Goal: Task Accomplishment & Management: Use online tool/utility

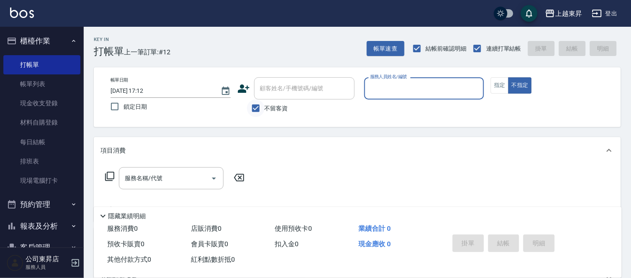
click at [256, 107] on input "不留客資" at bounding box center [256, 109] width 18 height 18
checkbox input "false"
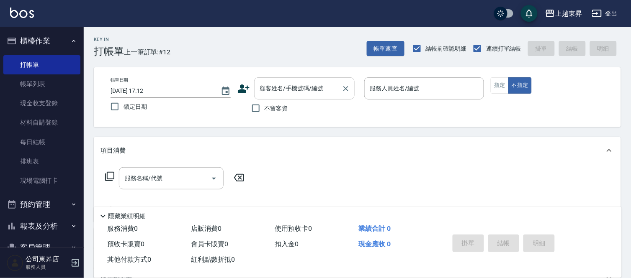
click at [275, 82] on input "顧客姓名/手機號碼/編號" at bounding box center [298, 88] width 80 height 15
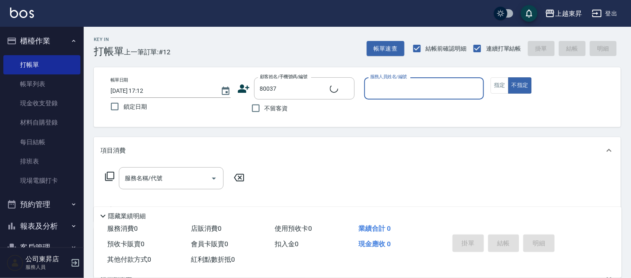
type input "葉芬媄/0920704363/80037"
type input "江世玉-08"
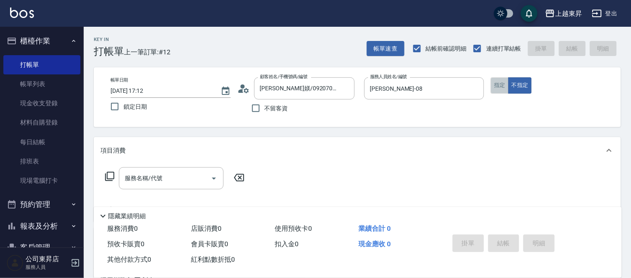
click at [496, 83] on button "指定" at bounding box center [499, 85] width 18 height 16
click at [141, 182] on div "服務名稱/代號 服務名稱/代號" at bounding box center [171, 178] width 105 height 22
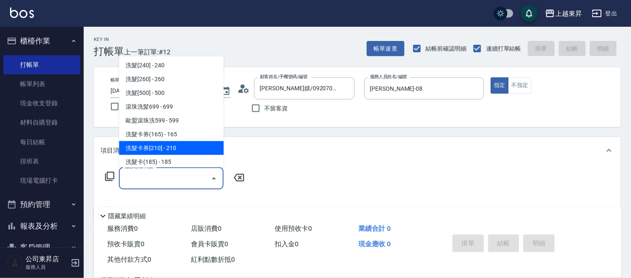
scroll to position [186, 0]
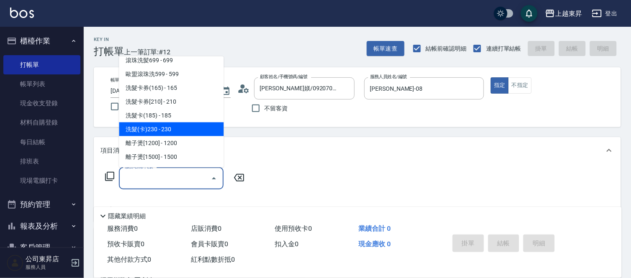
click at [165, 129] on span "洗髮(卡)230 - 230" at bounding box center [171, 130] width 105 height 14
type input "洗髮(卡)230(224)"
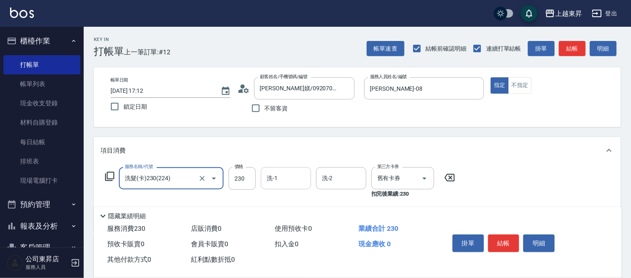
click at [284, 178] on input "洗-1" at bounding box center [285, 178] width 43 height 15
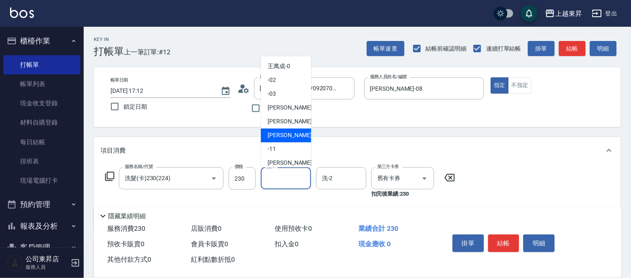
click at [291, 132] on span "江世玉 -08" at bounding box center [293, 135] width 53 height 9
type input "江世玉-08"
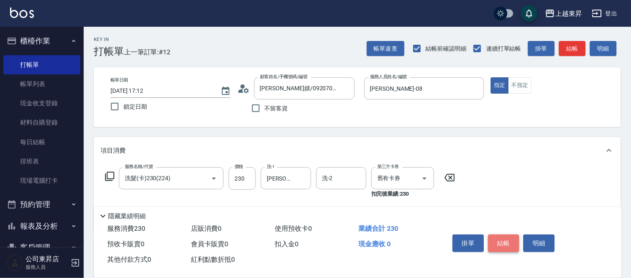
click at [503, 240] on button "結帳" at bounding box center [503, 244] width 31 height 18
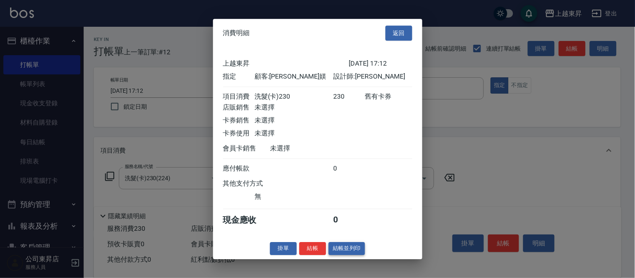
click at [350, 254] on button "結帳並列印" at bounding box center [347, 248] width 36 height 13
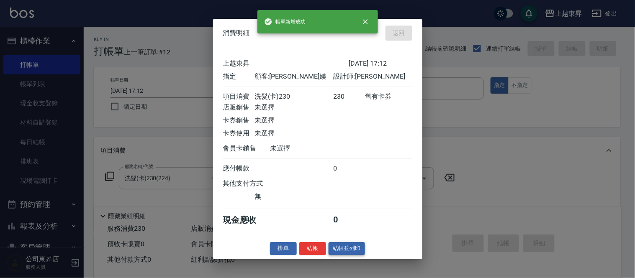
type input "2025/09/09 18:03"
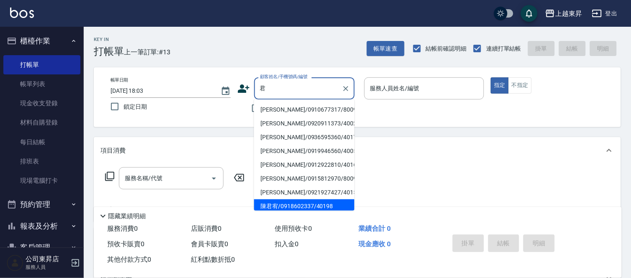
click at [319, 206] on li "陳君宥/0918602337/40198" at bounding box center [304, 207] width 100 height 14
type input "陳君宥/0918602337/40198"
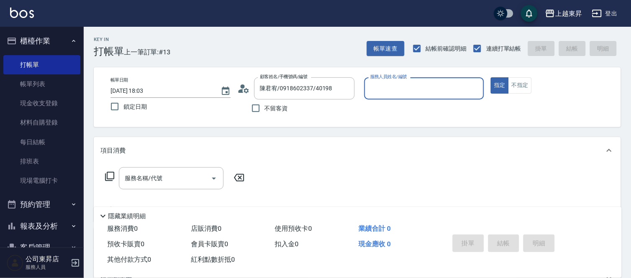
type input "李怡君-04"
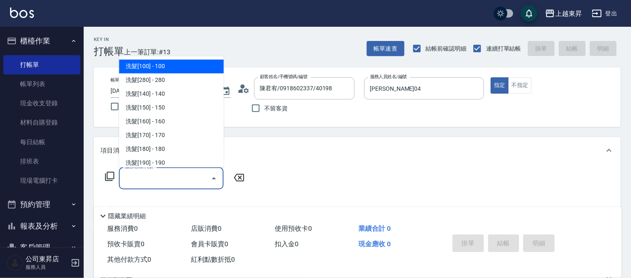
click at [154, 176] on div "服務名稱/代號 服務名稱/代號" at bounding box center [171, 178] width 105 height 22
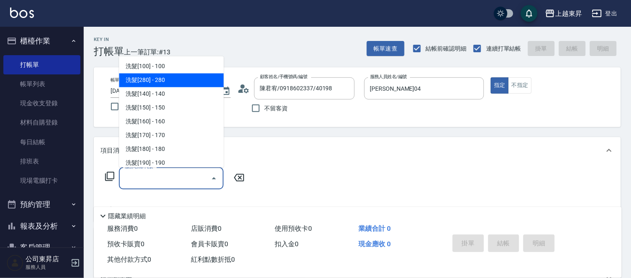
type input "5"
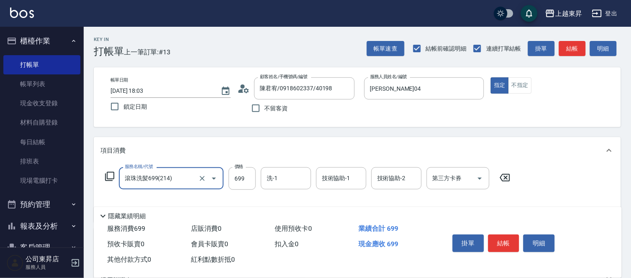
type input "滾珠洗髪699(214)"
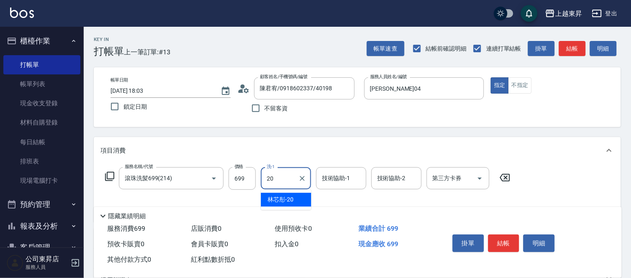
type input "林芯彤-20"
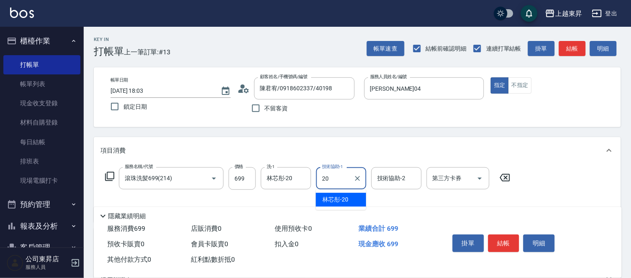
type input "林芯彤-20"
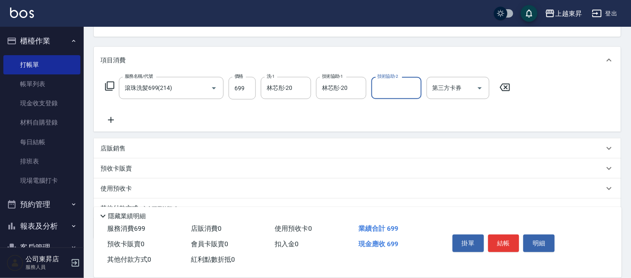
scroll to position [93, 0]
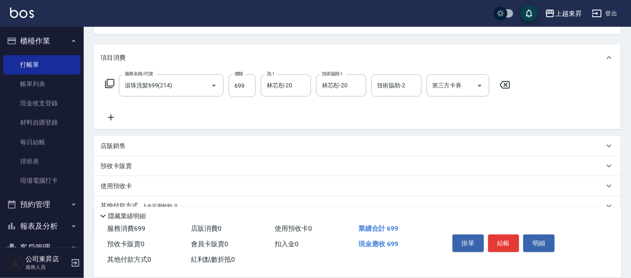
click at [110, 119] on icon at bounding box center [110, 118] width 21 height 10
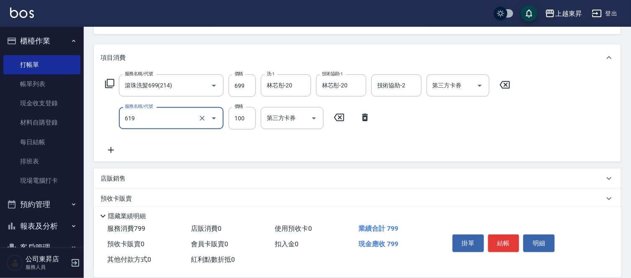
type input "煥彩.玻酸.晶膜.水療(619)"
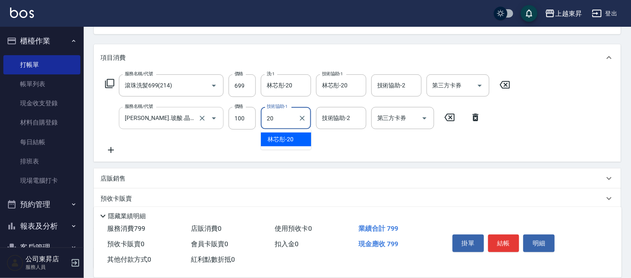
type input "林芯彤-20"
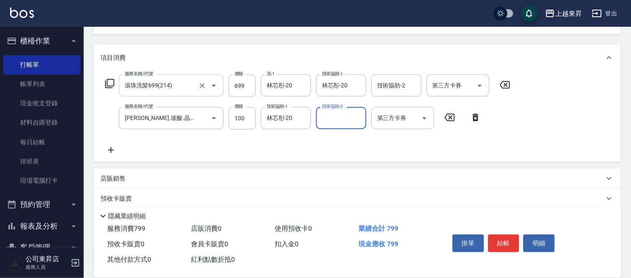
drag, startPoint x: 110, startPoint y: 148, endPoint x: 127, endPoint y: 91, distance: 59.2
click at [110, 148] on icon at bounding box center [111, 150] width 6 height 6
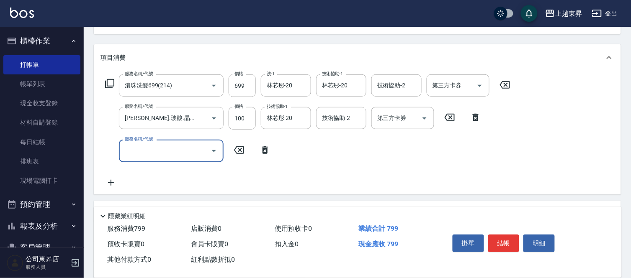
click at [108, 84] on icon at bounding box center [110, 84] width 10 height 10
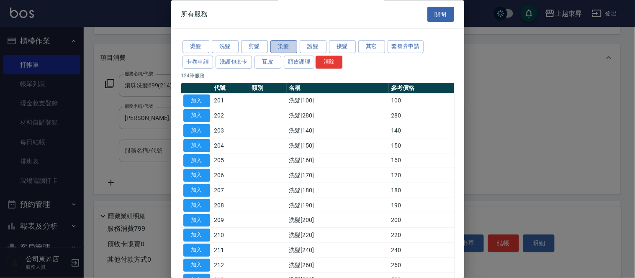
click at [281, 49] on button "染髮" at bounding box center [283, 47] width 27 height 13
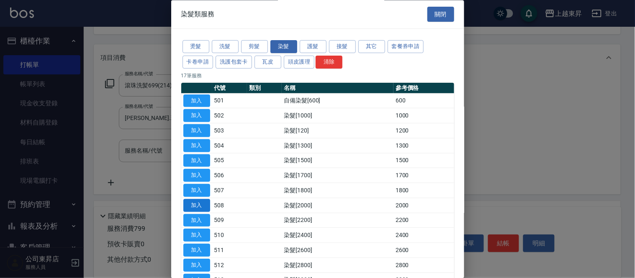
click at [200, 203] on button "加入" at bounding box center [196, 205] width 27 height 13
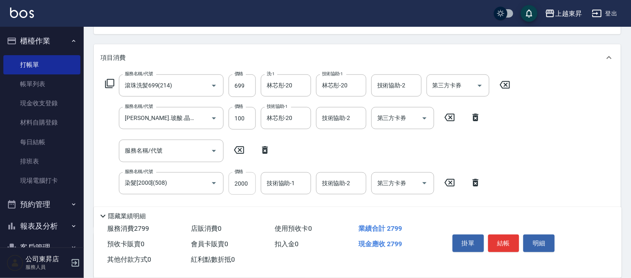
click at [240, 186] on input "2000" at bounding box center [242, 183] width 27 height 23
type input "1900"
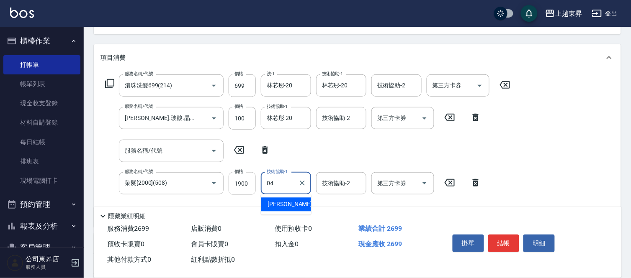
type input "李怡君-04"
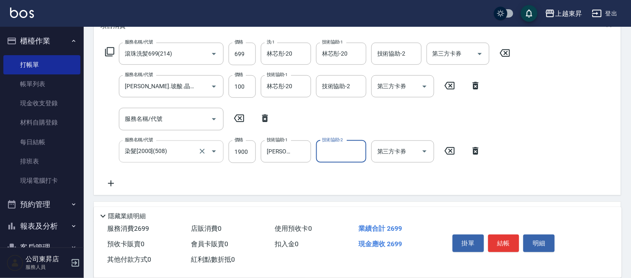
scroll to position [139, 0]
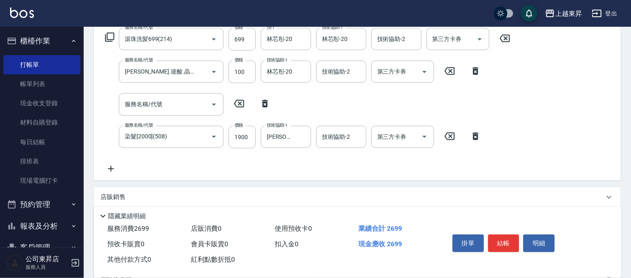
click at [110, 166] on icon at bounding box center [110, 169] width 21 height 10
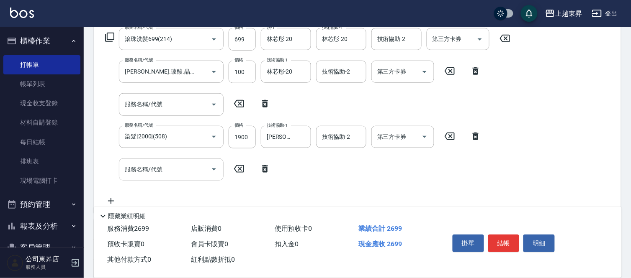
click at [134, 166] on div "服務名稱/代號 服務名稱/代號" at bounding box center [171, 170] width 105 height 22
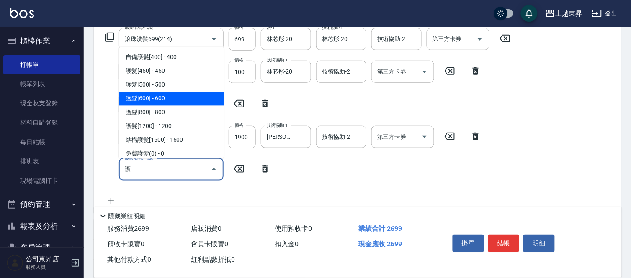
click at [182, 103] on span "護髮[600] - 600" at bounding box center [171, 99] width 105 height 14
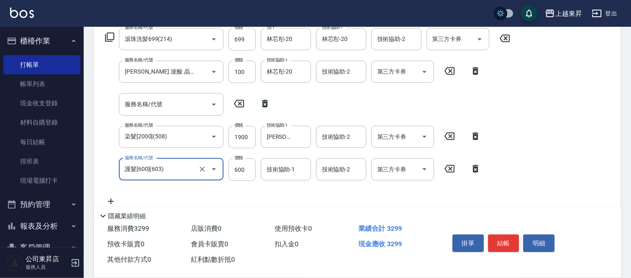
type input "護髮[600](603)"
click at [295, 170] on input "技術協助-1" at bounding box center [285, 169] width 43 height 15
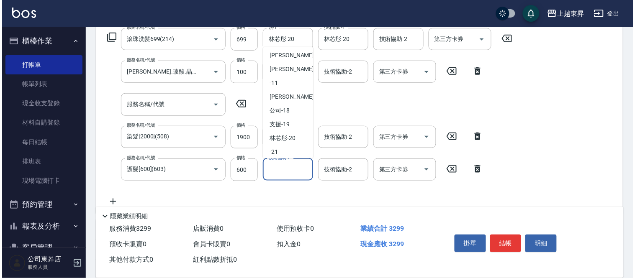
scroll to position [130, 0]
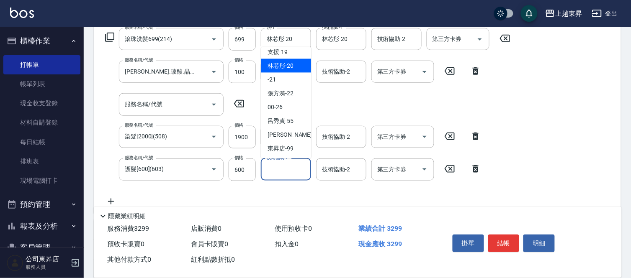
click at [282, 68] on span "林芯彤 -20" at bounding box center [280, 66] width 26 height 9
type input "林芯彤-20"
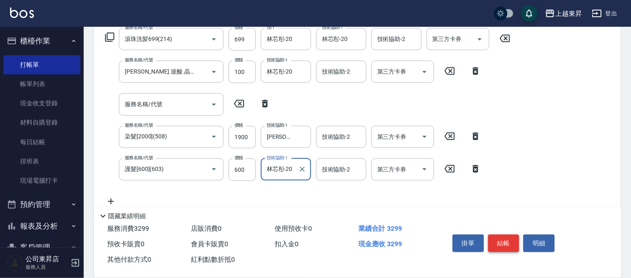
click at [495, 235] on button "結帳" at bounding box center [503, 244] width 31 height 18
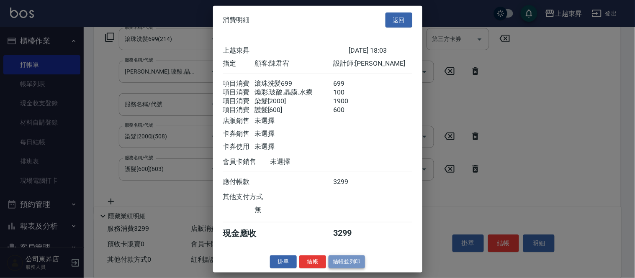
click at [334, 269] on button "結帳並列印" at bounding box center [347, 262] width 36 height 13
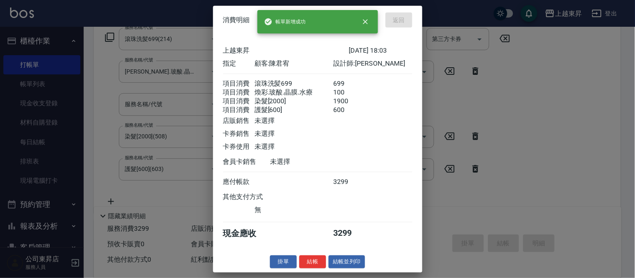
type input "2025/09/09 18:24"
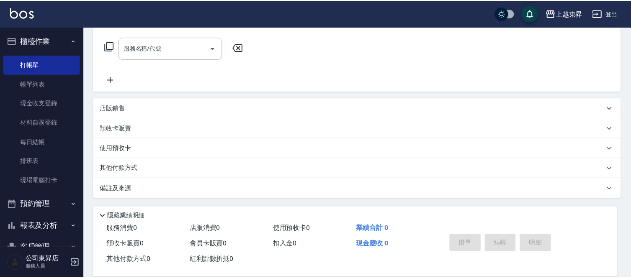
scroll to position [0, 0]
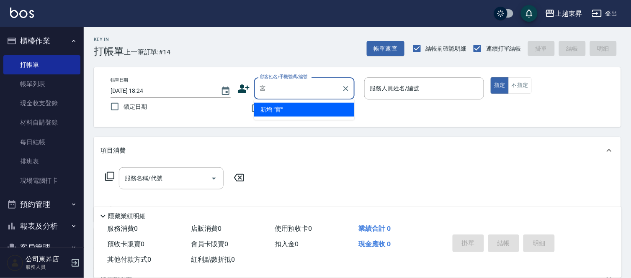
type input "功"
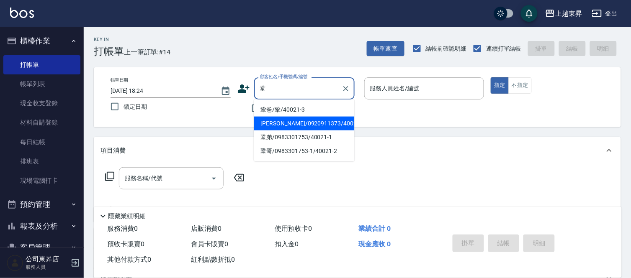
click at [299, 117] on li "鞏怡君/0920911373/40021" at bounding box center [304, 124] width 100 height 14
type input "鞏怡君/0920911373/40021"
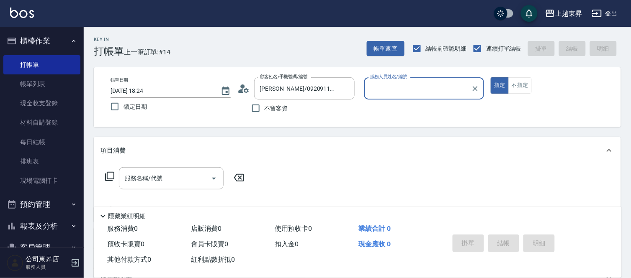
type input "李怡君-04"
click at [173, 189] on div "服務名稱/代號" at bounding box center [171, 178] width 105 height 22
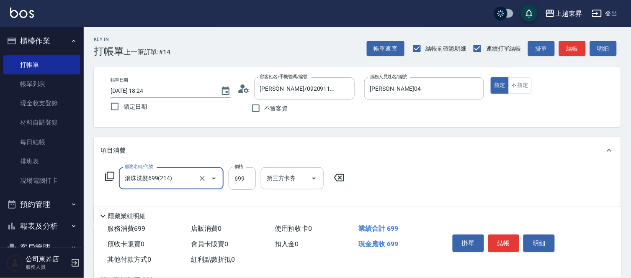
type input "滾珠洗髪699(214)"
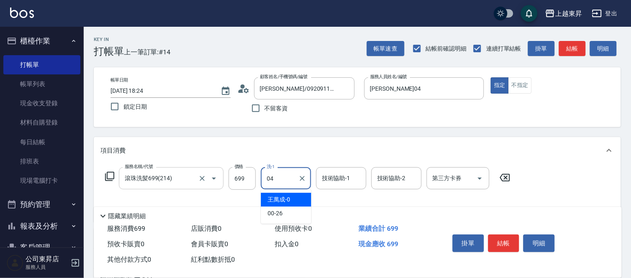
type input "李怡君-04"
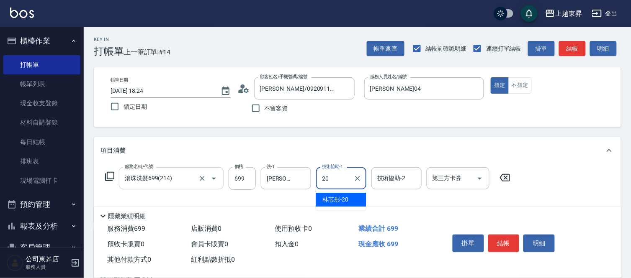
type input "林芯彤-20"
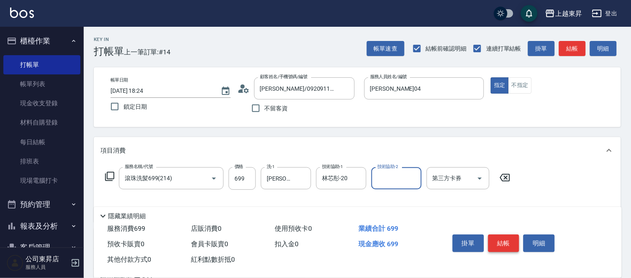
click at [508, 246] on button "結帳" at bounding box center [503, 244] width 31 height 18
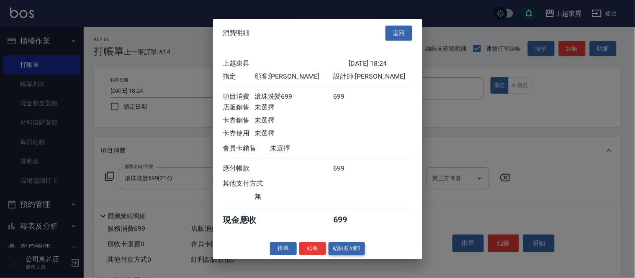
drag, startPoint x: 345, startPoint y: 247, endPoint x: 346, endPoint y: 256, distance: 8.9
click at [345, 246] on div "消費明細 返回 上越東昇 2025/09/09 18:24 指定 顧客: 鞏怡君 設計師: 李怡君 項目消費 滾珠洗髪699 699 店販銷售 未選擇 卡券銷…" at bounding box center [317, 139] width 209 height 241
drag, startPoint x: 342, startPoint y: 262, endPoint x: 352, endPoint y: 241, distance: 23.2
click at [342, 259] on div "消費明細 返回 上越東昇 2025/09/09 18:24 指定 顧客: 鞏怡君 設計師: 李怡君 項目消費 滾珠洗髪699 699 店販銷售 未選擇 卡券銷…" at bounding box center [317, 139] width 209 height 241
click at [351, 252] on button "結帳並列印" at bounding box center [347, 248] width 36 height 13
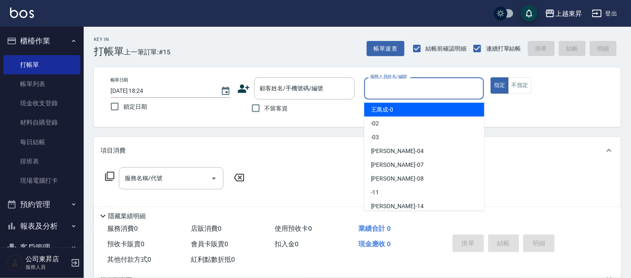
click at [386, 85] on input "服務人員姓名/編號" at bounding box center [424, 88] width 113 height 15
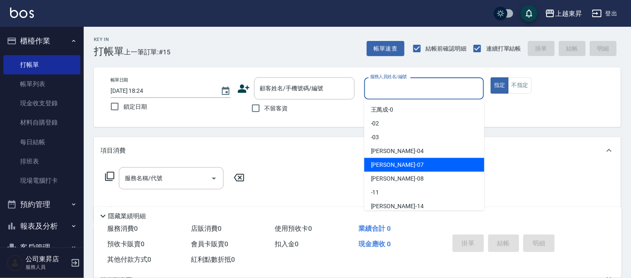
click at [408, 164] on div "榮松 -07" at bounding box center [424, 165] width 120 height 14
type input "榮松-07"
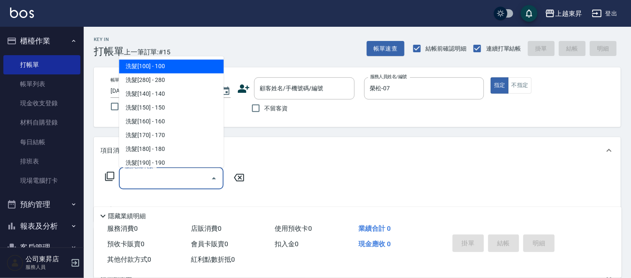
click at [153, 177] on input "服務名稱/代號" at bounding box center [165, 178] width 85 height 15
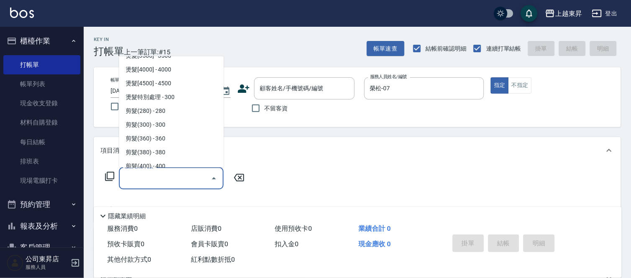
scroll to position [558, 0]
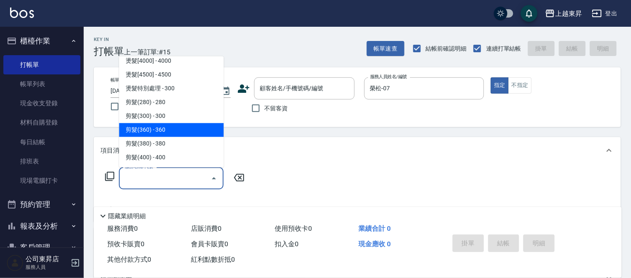
click at [166, 128] on span "剪髮(360) - 360" at bounding box center [171, 130] width 105 height 14
type input "剪髮(360)(403)"
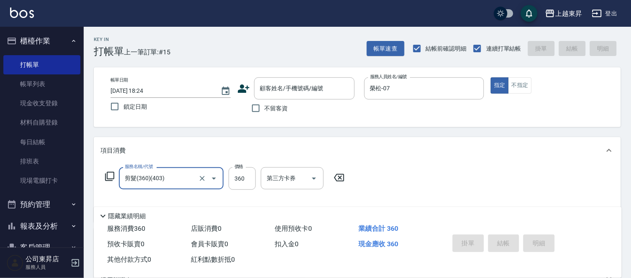
drag, startPoint x: 257, startPoint y: 107, endPoint x: 287, endPoint y: 144, distance: 47.6
click at [257, 107] on input "不留客資" at bounding box center [256, 109] width 18 height 18
checkbox input "true"
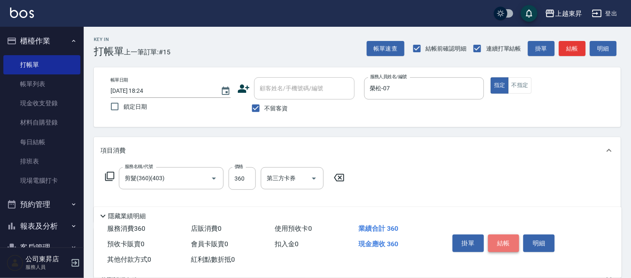
click at [509, 239] on button "結帳" at bounding box center [503, 244] width 31 height 18
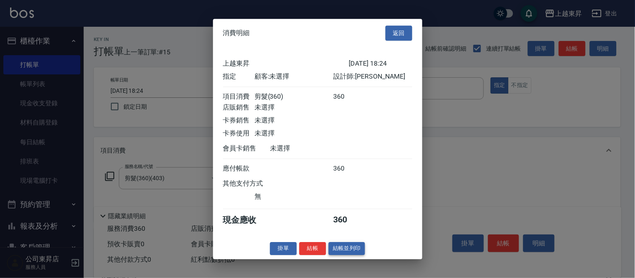
click at [351, 252] on button "結帳並列印" at bounding box center [347, 248] width 36 height 13
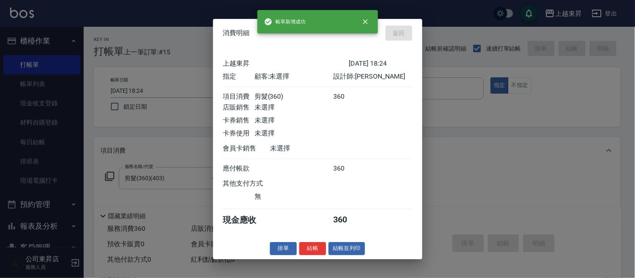
type input "2025/09/09 18:47"
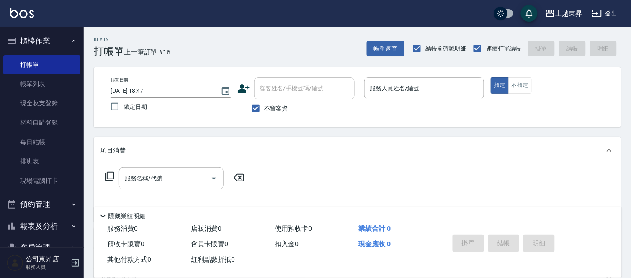
click at [389, 82] on div "服務人員姓名/編號 服務人員姓名/編號" at bounding box center [424, 88] width 120 height 22
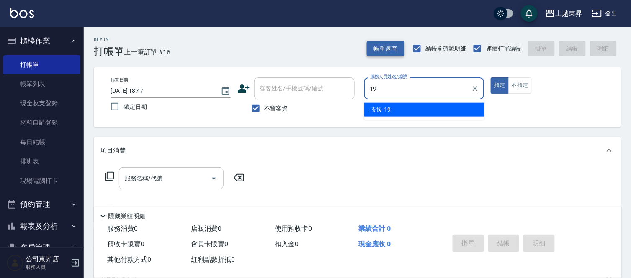
type input "支援-19"
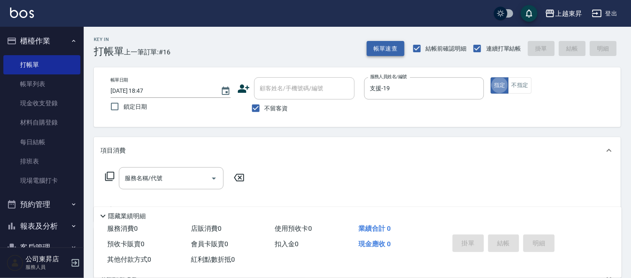
type button "true"
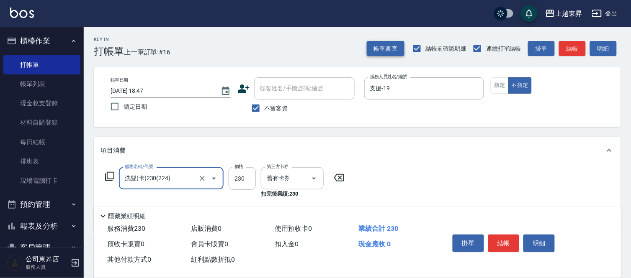
type input "洗髮(卡)230(224)"
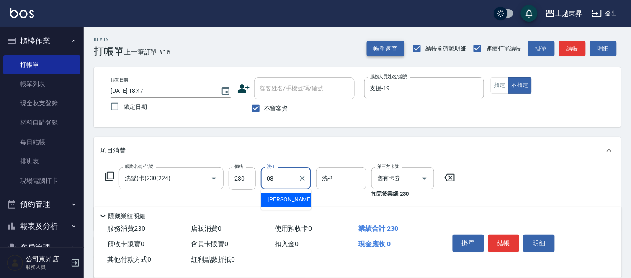
type input "江世玉-08"
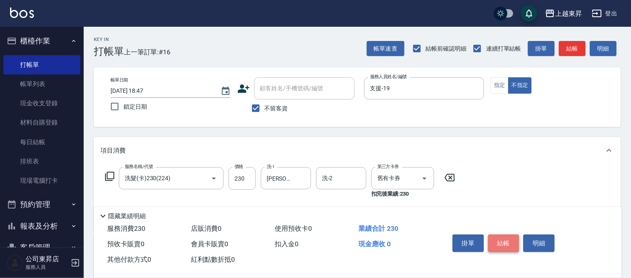
drag, startPoint x: 518, startPoint y: 241, endPoint x: 511, endPoint y: 244, distance: 6.9
click at [513, 243] on button "結帳" at bounding box center [503, 244] width 31 height 18
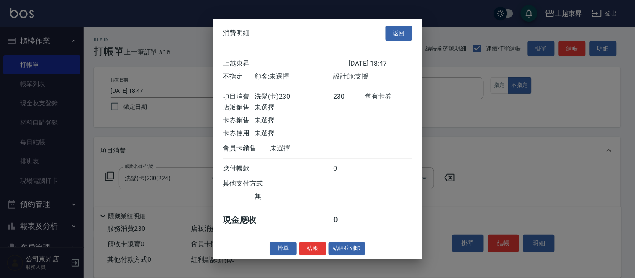
click at [347, 259] on div "消費明細 返回 上越東昇 2025/09/09 18:47 不指定 顧客: 未選擇 設計師: 支援 項目消費 洗髮(卡)230 230 舊有卡券 店販銷售 未…" at bounding box center [317, 139] width 209 height 241
drag, startPoint x: 359, startPoint y: 250, endPoint x: 353, endPoint y: 249, distance: 6.3
click at [353, 249] on button "結帳並列印" at bounding box center [347, 248] width 36 height 13
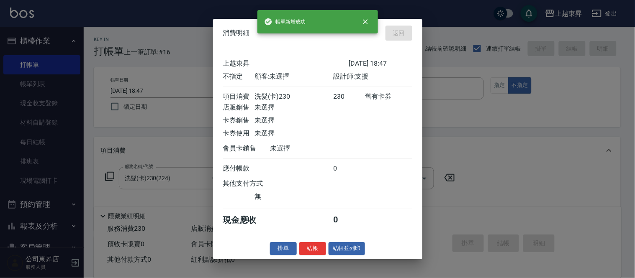
type input "2025/09/09 19:13"
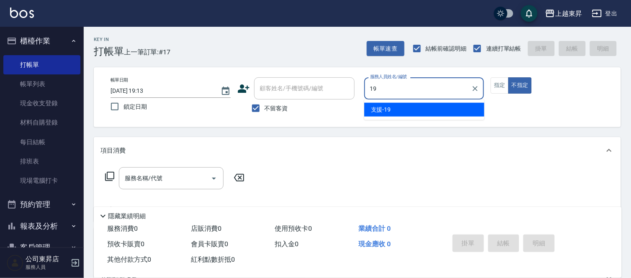
type input "支援-19"
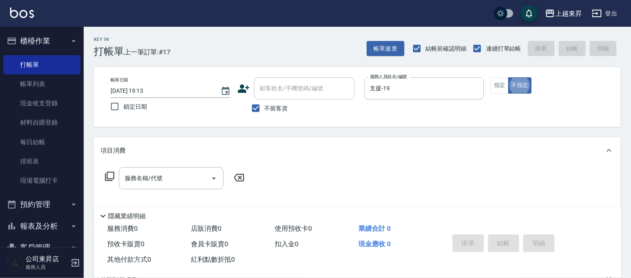
type button "false"
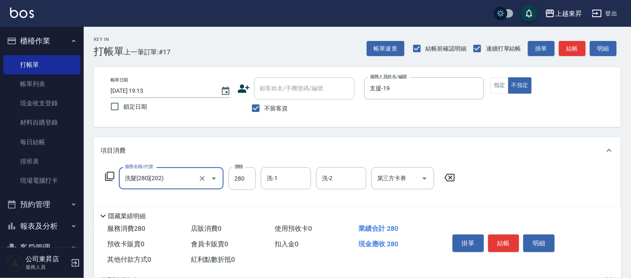
type input "洗髮[280](202)"
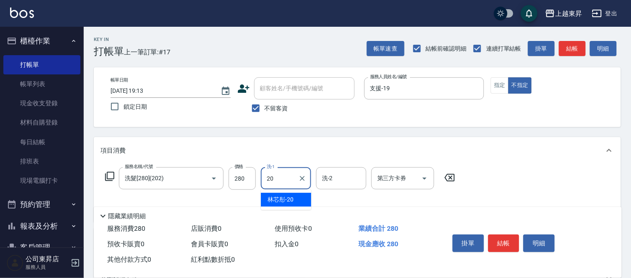
type input "林芯彤-20"
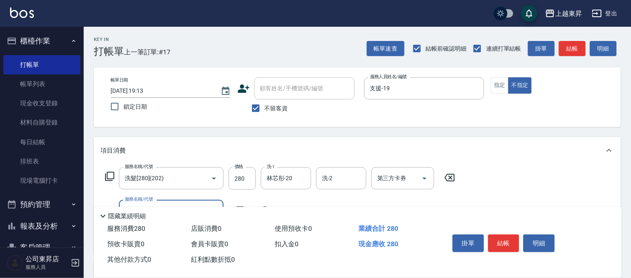
scroll to position [46, 0]
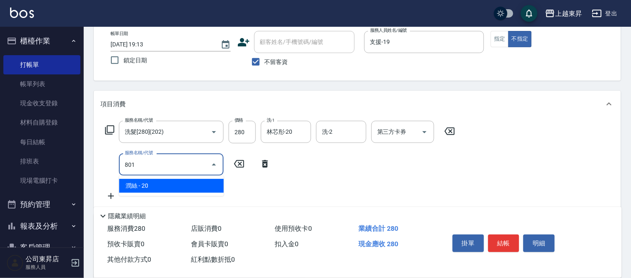
type input "潤絲(801)"
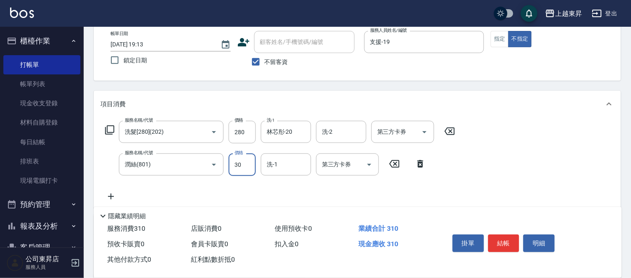
type input "30"
type input "林芯彤-20"
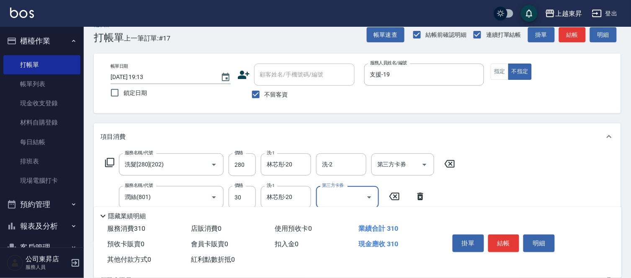
scroll to position [0, 0]
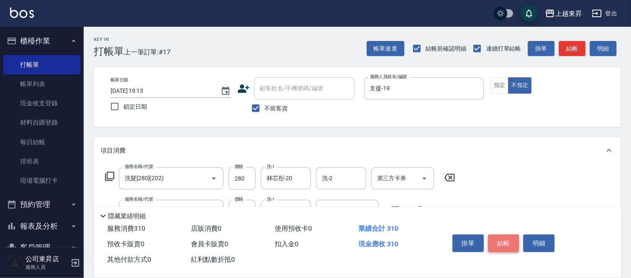
click at [496, 245] on button "結帳" at bounding box center [503, 244] width 31 height 18
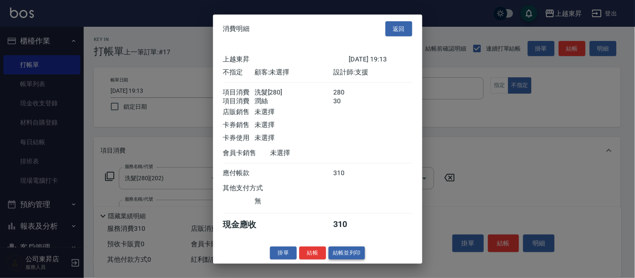
click at [344, 256] on button "結帳並列印" at bounding box center [347, 253] width 36 height 13
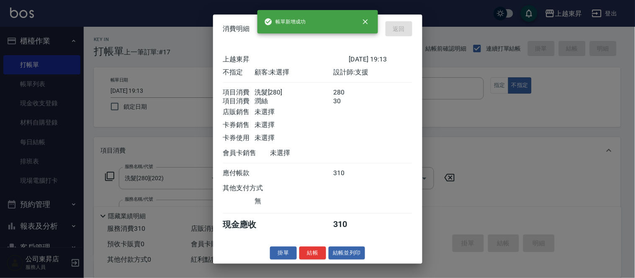
type input "2025/09/09 19:40"
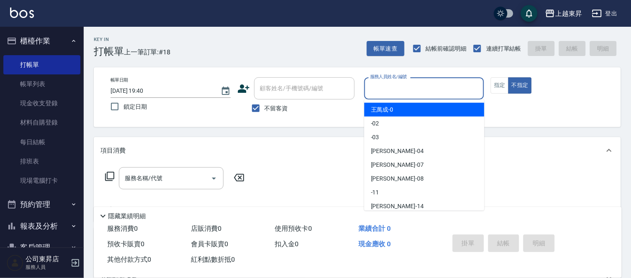
click at [390, 88] on input "服務人員姓名/編號" at bounding box center [424, 88] width 113 height 15
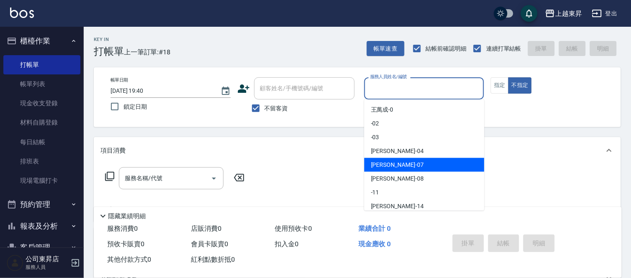
click at [382, 165] on span "榮松 -07" at bounding box center [397, 165] width 53 height 9
type input "榮松-07"
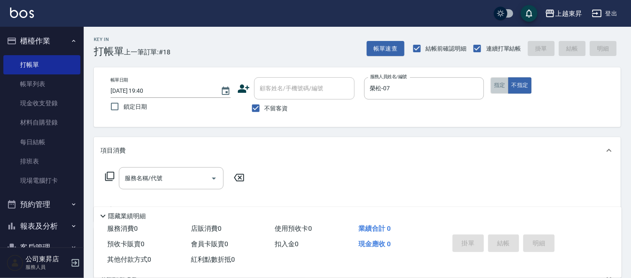
click at [497, 88] on button "指定" at bounding box center [499, 85] width 18 height 16
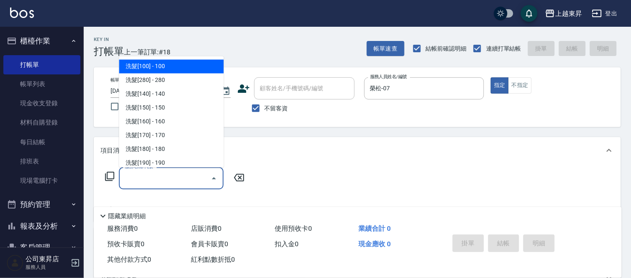
click at [148, 176] on input "服務名稱/代號" at bounding box center [165, 178] width 85 height 15
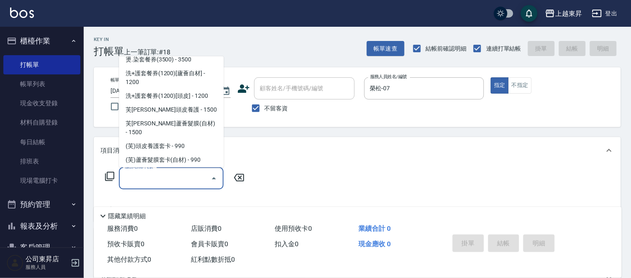
scroll to position [1348, 0]
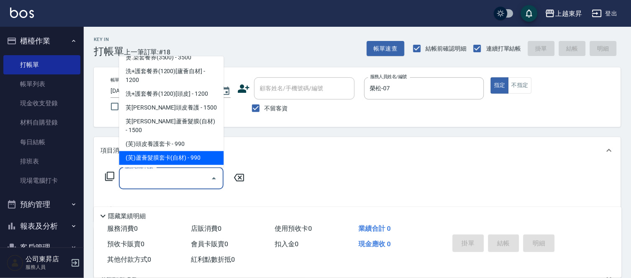
click at [194, 152] on span "(芙)蘆薈髮膜套卡(自材) - 990" at bounding box center [171, 159] width 105 height 14
type input "(芙)蘆薈髮膜套卡(自材)(639)"
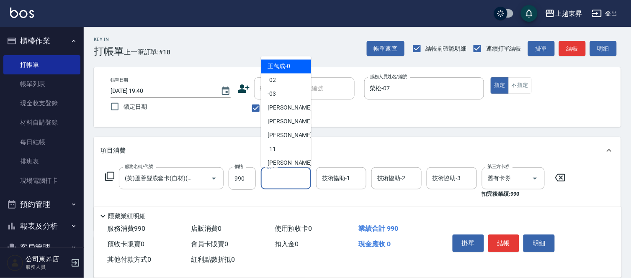
click at [280, 173] on input "洗-1" at bounding box center [285, 178] width 43 height 15
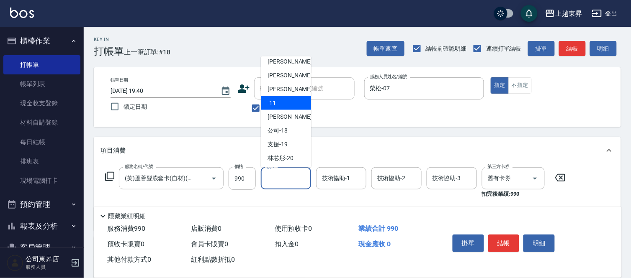
scroll to position [93, 0]
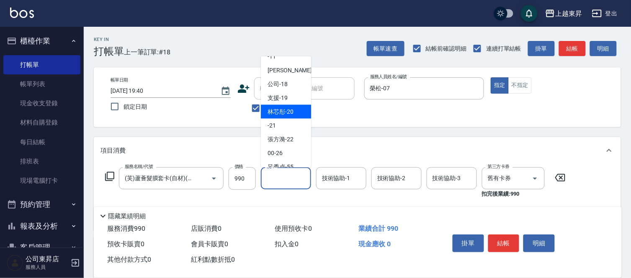
drag, startPoint x: 285, startPoint y: 109, endPoint x: 311, endPoint y: 143, distance: 42.2
click at [285, 115] on span "林芯彤 -20" at bounding box center [280, 112] width 26 height 9
type input "林芯彤-20"
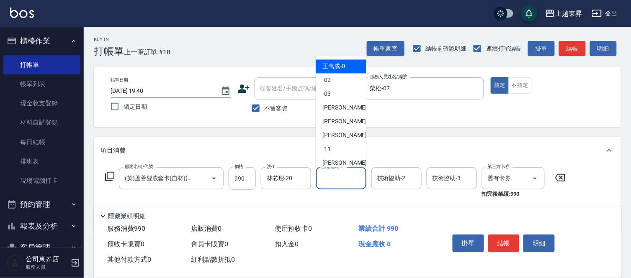
click at [334, 179] on input "技術協助-1" at bounding box center [341, 178] width 43 height 15
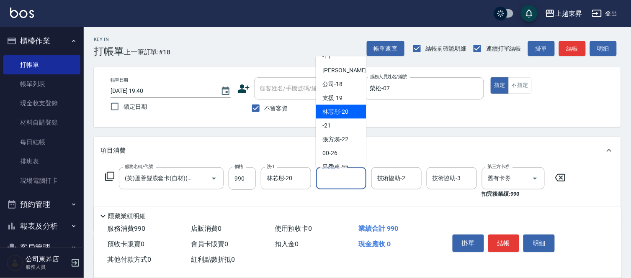
click at [339, 110] on span "林芯彤 -20" at bounding box center [335, 112] width 26 height 9
type input "林芯彤-20"
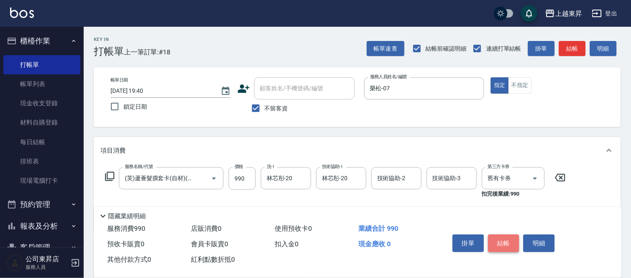
click at [500, 239] on button "結帳" at bounding box center [503, 244] width 31 height 18
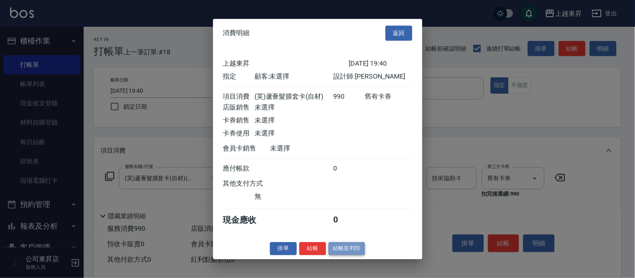
click at [342, 252] on button "結帳並列印" at bounding box center [347, 248] width 36 height 13
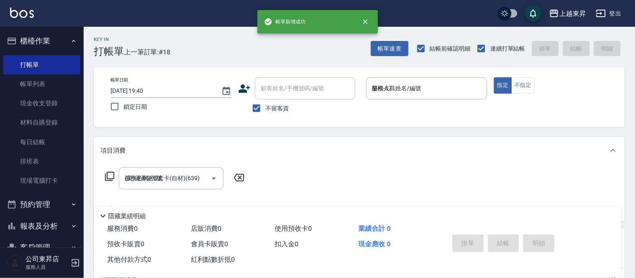
type input "2025/09/09 19:54"
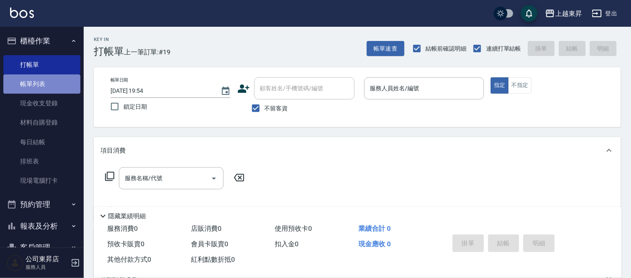
click at [48, 81] on link "帳單列表" at bounding box center [41, 83] width 77 height 19
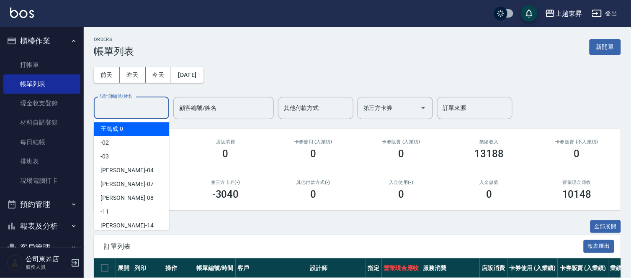
click at [110, 105] on input "設計師編號/姓名" at bounding box center [132, 108] width 68 height 15
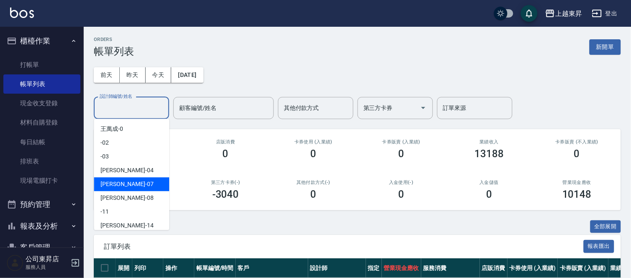
click at [126, 184] on div "榮松 -07" at bounding box center [131, 184] width 75 height 14
type input "榮松-07"
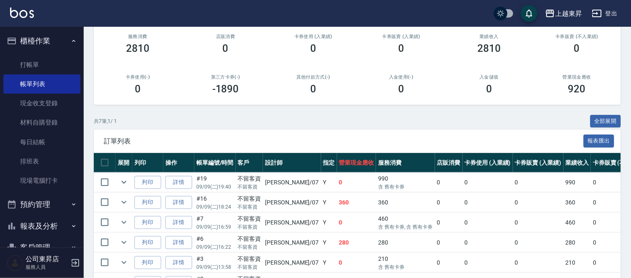
scroll to position [181, 0]
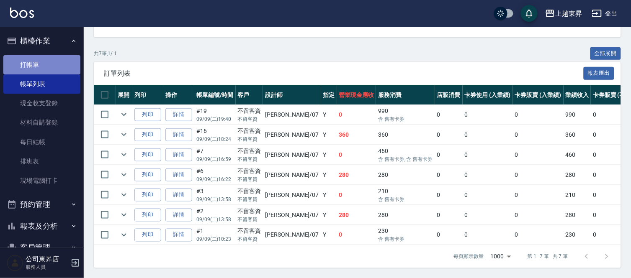
click at [42, 62] on link "打帳單" at bounding box center [41, 64] width 77 height 19
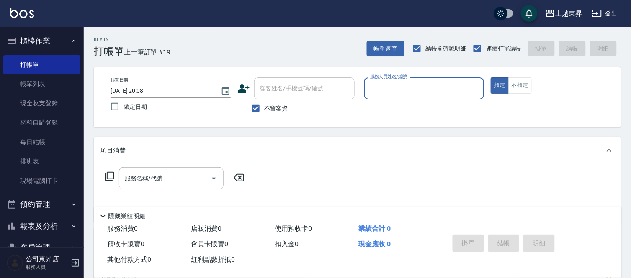
click at [383, 86] on input "服務人員姓名/編號" at bounding box center [424, 88] width 113 height 15
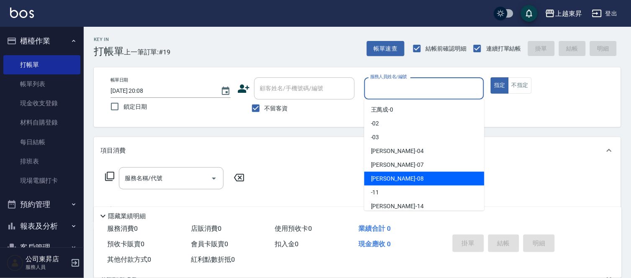
click at [382, 177] on span "江世玉 -08" at bounding box center [397, 179] width 53 height 9
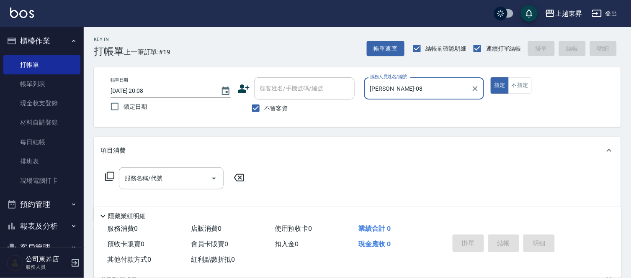
type input "江世玉-08"
click at [524, 82] on button "不指定" at bounding box center [519, 85] width 23 height 16
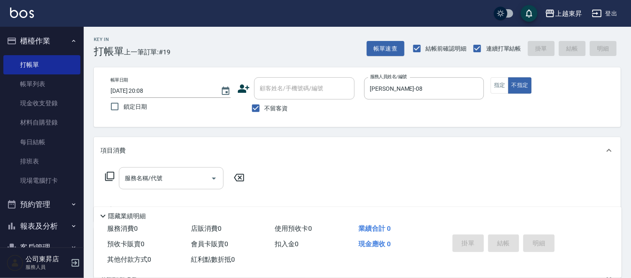
click at [182, 182] on input "服務名稱/代號" at bounding box center [165, 178] width 85 height 15
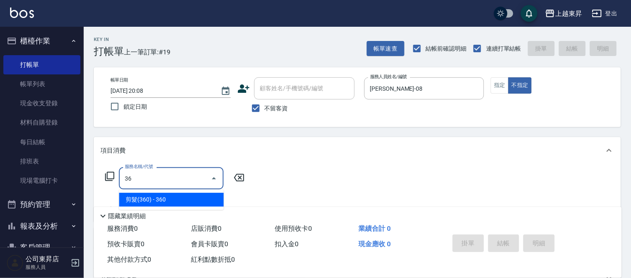
click at [176, 200] on span "剪髮(360) - 360" at bounding box center [171, 200] width 105 height 14
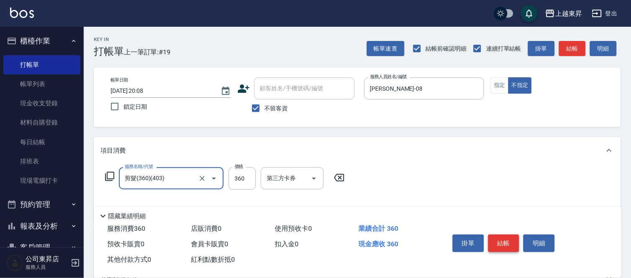
type input "剪髮(360)(403)"
click at [512, 244] on button "結帳" at bounding box center [503, 244] width 31 height 18
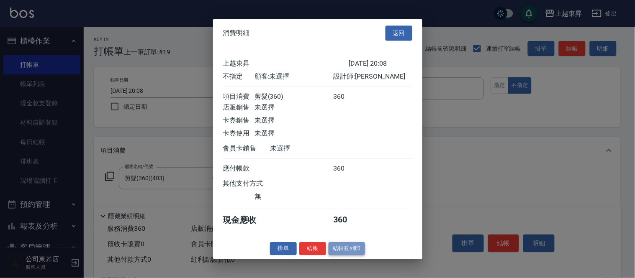
click at [346, 255] on button "結帳並列印" at bounding box center [347, 248] width 36 height 13
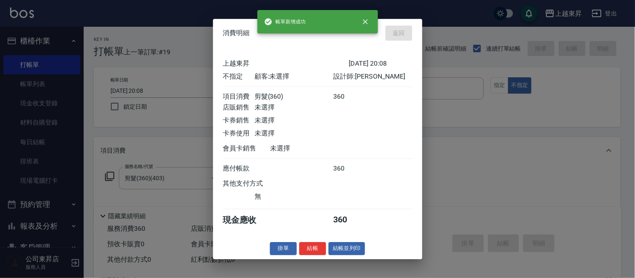
type input "2025/09/09 20:09"
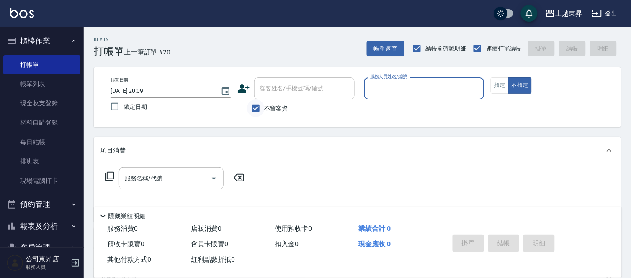
drag, startPoint x: 259, startPoint y: 108, endPoint x: 262, endPoint y: 103, distance: 5.1
click at [260, 108] on input "不留客資" at bounding box center [256, 109] width 18 height 18
checkbox input "false"
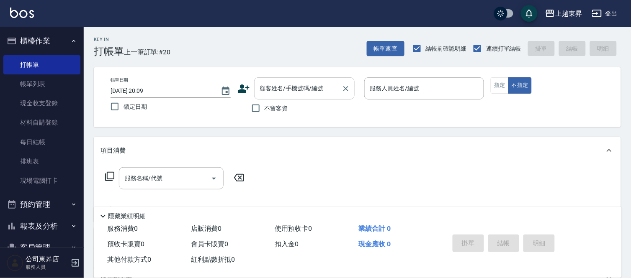
click at [265, 91] on div "顧客姓名/手機號碼/編號 顧客姓名/手機號碼/編號" at bounding box center [304, 88] width 100 height 22
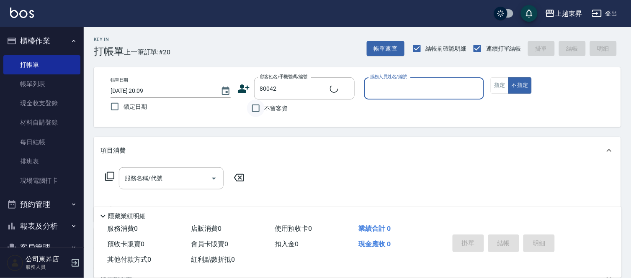
type input "林瑞華/0955057233/80042"
type input "江世玉-08"
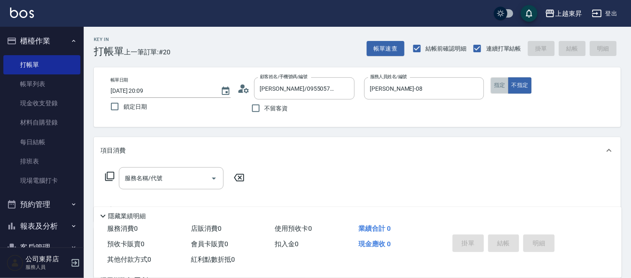
click at [499, 84] on button "指定" at bounding box center [499, 85] width 18 height 16
click at [147, 182] on input "服務名稱/代號" at bounding box center [165, 178] width 85 height 15
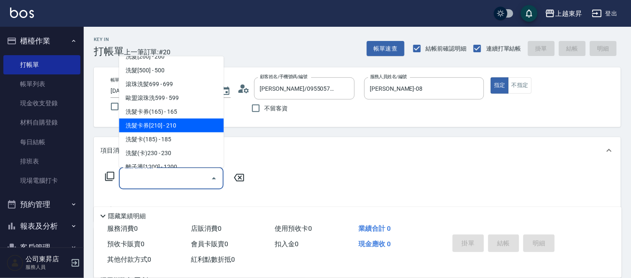
scroll to position [186, 0]
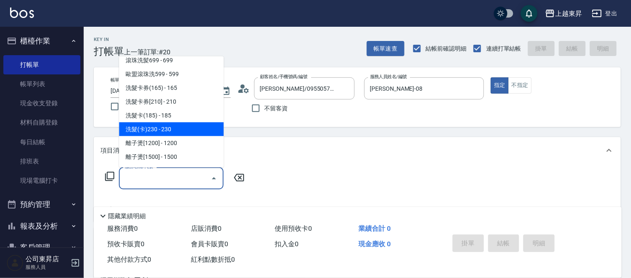
click at [170, 126] on span "洗髮(卡)230 - 230" at bounding box center [171, 130] width 105 height 14
type input "洗髮(卡)230(224)"
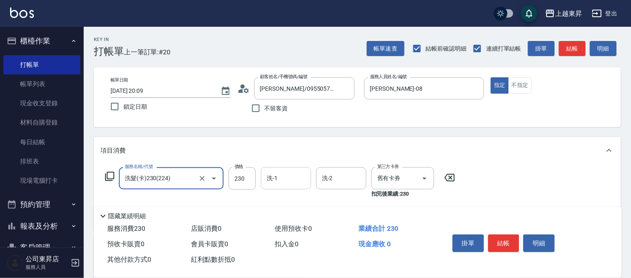
click at [279, 181] on input "洗-1" at bounding box center [285, 178] width 43 height 15
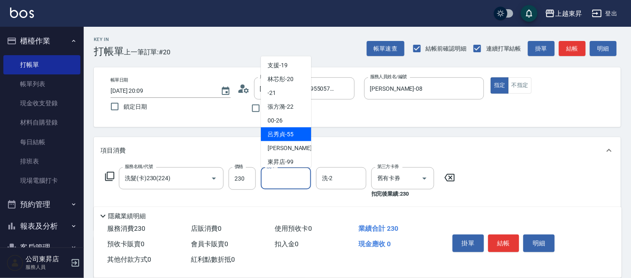
scroll to position [130, 0]
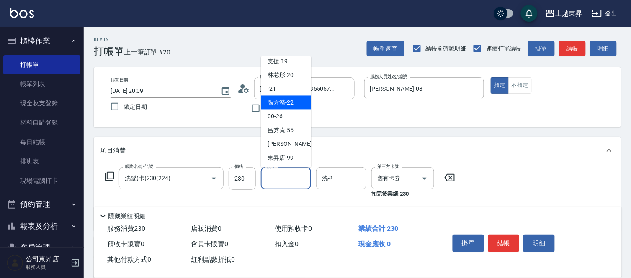
click at [283, 107] on span "張方漪 -22" at bounding box center [280, 102] width 26 height 9
type input "張方漪-22"
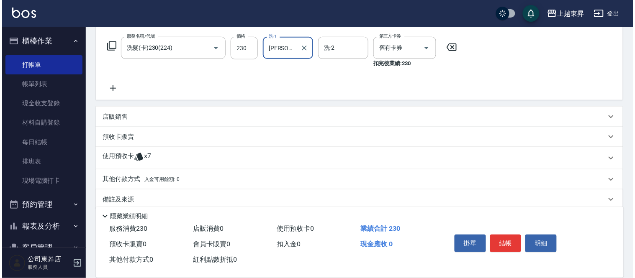
scroll to position [139, 0]
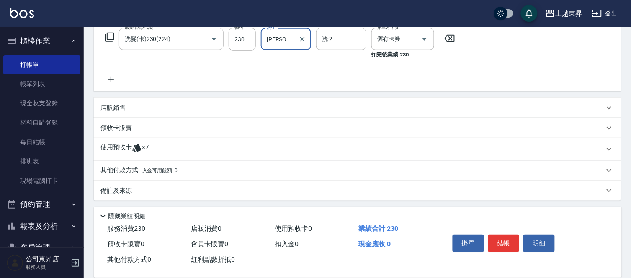
click at [112, 79] on icon at bounding box center [111, 80] width 6 height 6
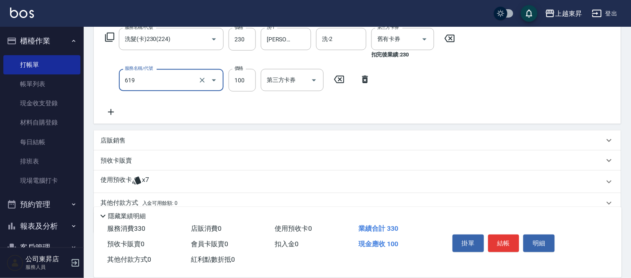
type input "煥彩.玻酸.晶膜.水療(619)"
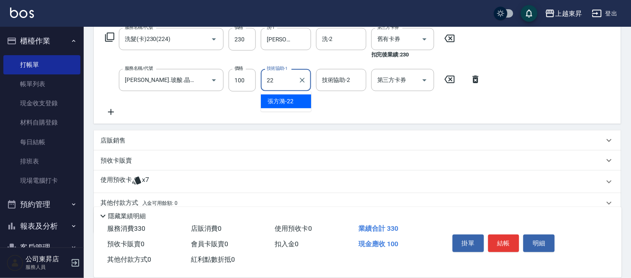
type input "張方漪-22"
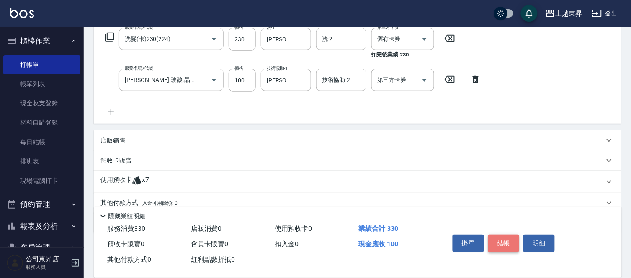
click at [511, 238] on button "結帳" at bounding box center [503, 244] width 31 height 18
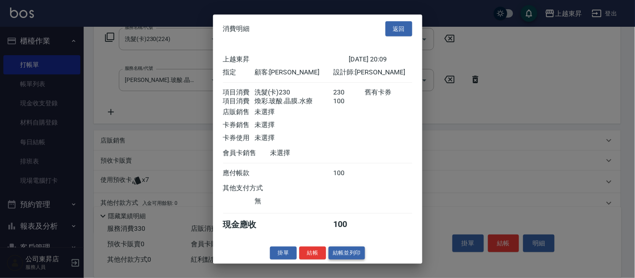
click at [334, 259] on button "結帳並列印" at bounding box center [347, 253] width 36 height 13
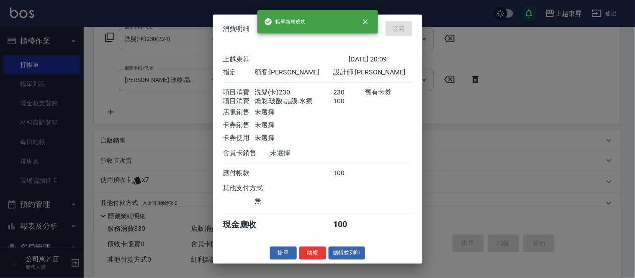
type input "2025/09/09 20:10"
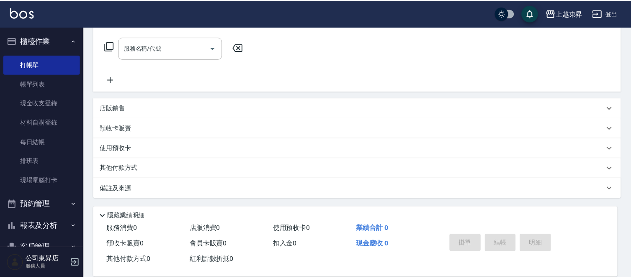
scroll to position [0, 0]
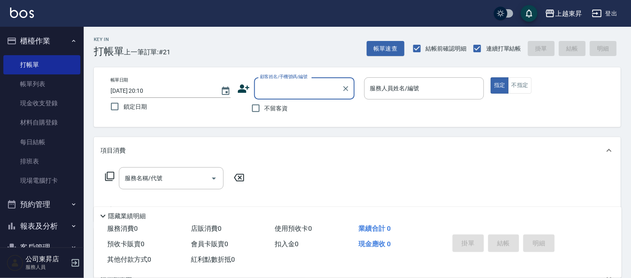
click at [288, 91] on input "顧客姓名/手機號碼/編號" at bounding box center [298, 88] width 80 height 15
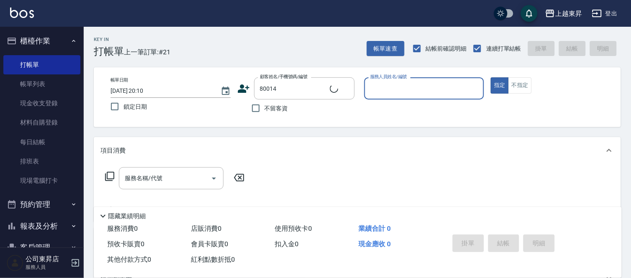
type input "莫麗珠/0922101456/80014"
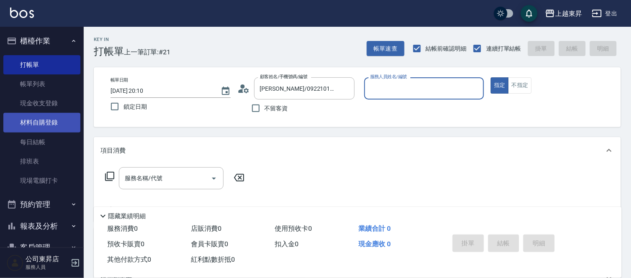
type input "江世玉-08"
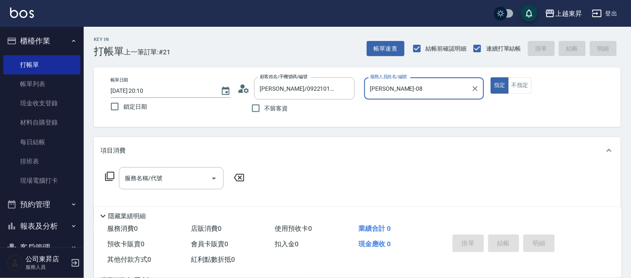
click at [134, 178] on div "服務名稱/代號 服務名稱/代號" at bounding box center [171, 178] width 105 height 22
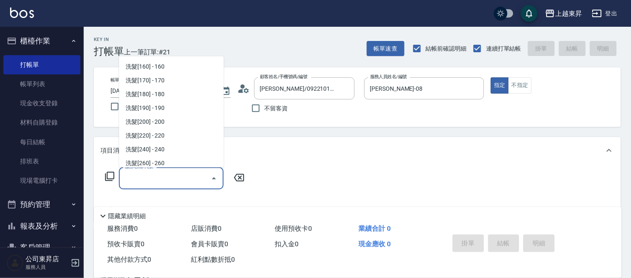
scroll to position [139, 0]
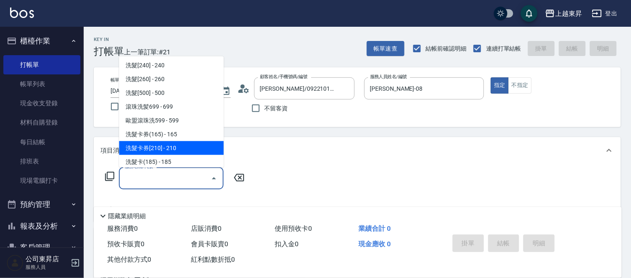
click at [168, 144] on span "洗髮卡券[210] - 210" at bounding box center [171, 148] width 105 height 14
type input "洗髮卡券[210](222)"
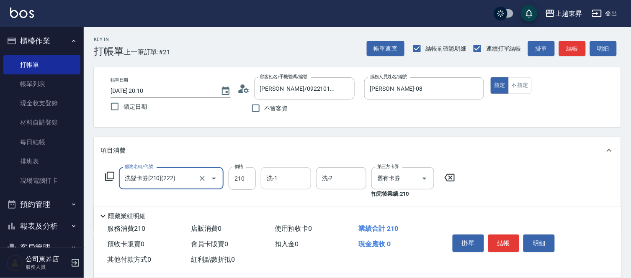
click at [284, 175] on input "洗-1" at bounding box center [285, 178] width 43 height 15
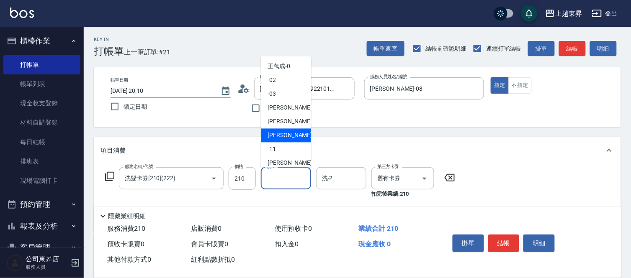
click at [279, 136] on span "江世玉 -08" at bounding box center [293, 135] width 53 height 9
type input "江世玉-08"
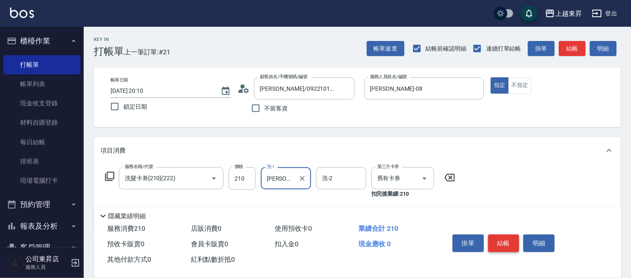
click at [497, 239] on button "結帳" at bounding box center [503, 244] width 31 height 18
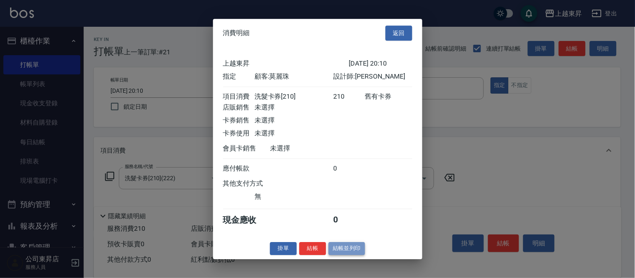
click at [354, 251] on button "結帳並列印" at bounding box center [347, 248] width 36 height 13
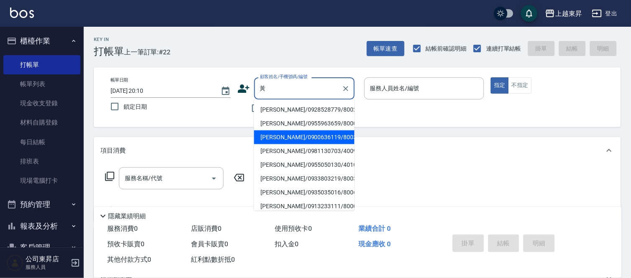
click at [291, 135] on li "黃薇/0900636119/80032" at bounding box center [304, 138] width 100 height 14
type input "黃薇/0900636119/80032"
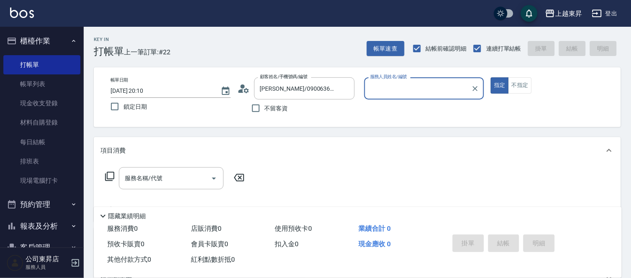
type input "江世玉-08"
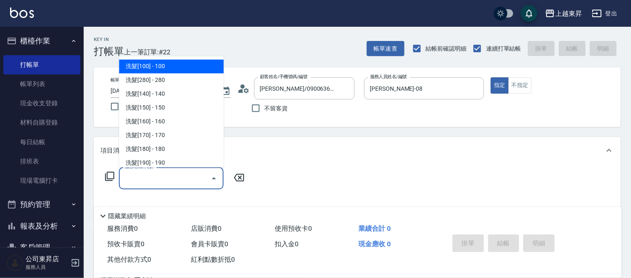
click at [191, 177] on input "服務名稱/代號" at bounding box center [165, 178] width 85 height 15
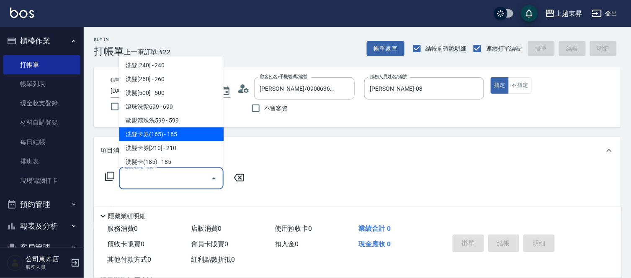
click at [151, 131] on span "洗髮卡券(165) - 165" at bounding box center [171, 135] width 105 height 14
type input "洗髮卡券(165)(220)"
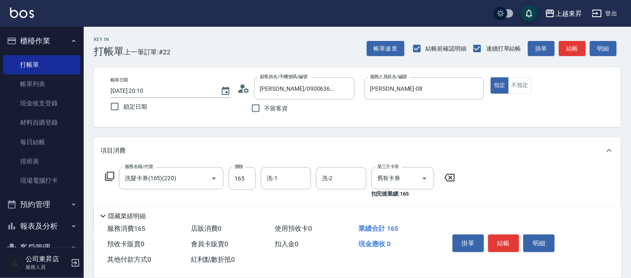
click at [287, 192] on div "洗-1 洗-1" at bounding box center [288, 182] width 55 height 31
click at [287, 185] on div "洗-1" at bounding box center [286, 178] width 50 height 22
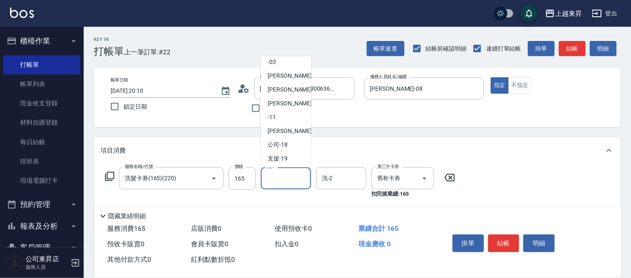
scroll to position [93, 0]
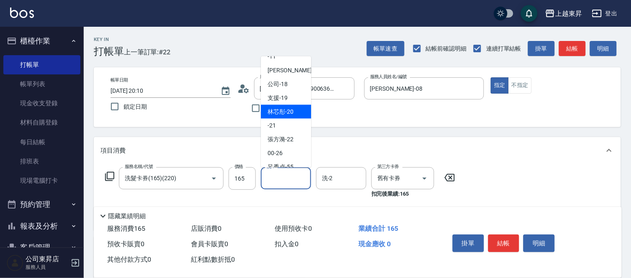
click at [282, 110] on span "林芯彤 -20" at bounding box center [280, 112] width 26 height 9
type input "林芯彤-20"
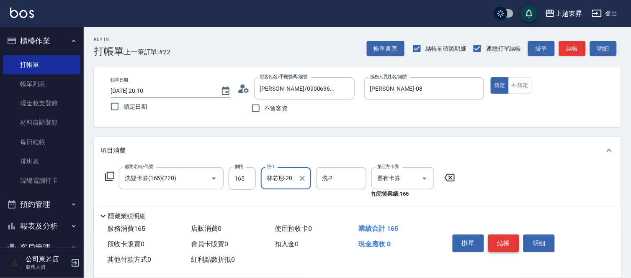
click at [507, 236] on button "結帳" at bounding box center [503, 244] width 31 height 18
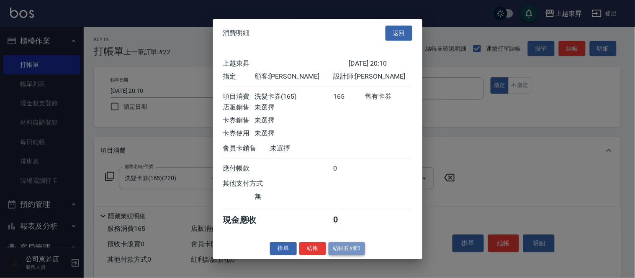
click at [342, 255] on button "結帳並列印" at bounding box center [347, 248] width 36 height 13
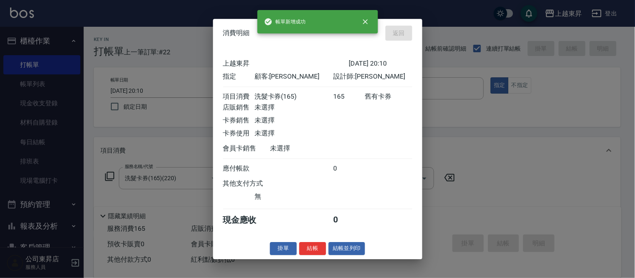
type input "2025/09/09 20:11"
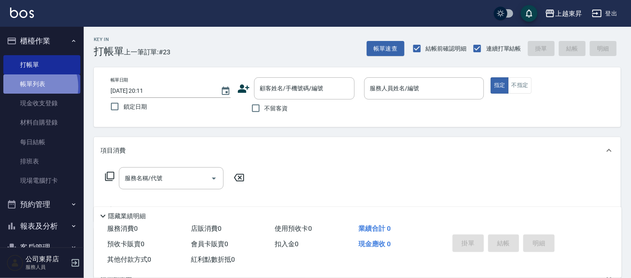
click at [31, 87] on link "帳單列表" at bounding box center [41, 83] width 77 height 19
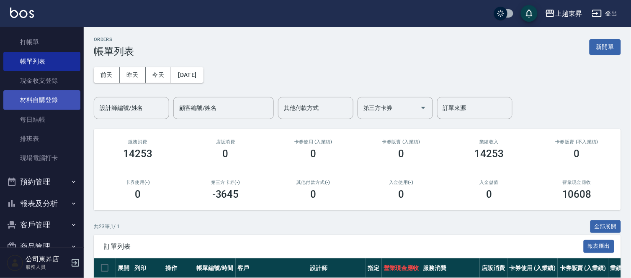
scroll to position [42, 0]
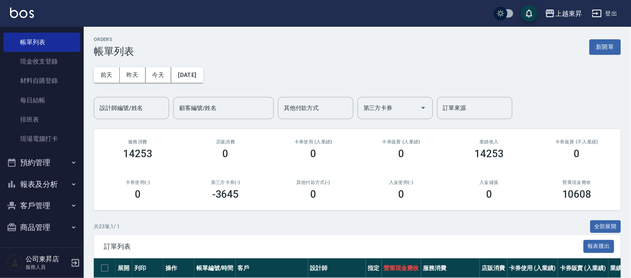
click at [36, 181] on button "報表及分析" at bounding box center [41, 185] width 77 height 22
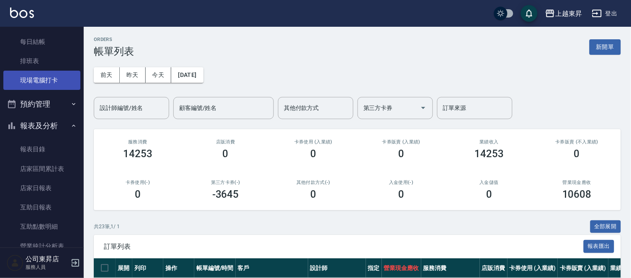
scroll to position [181, 0]
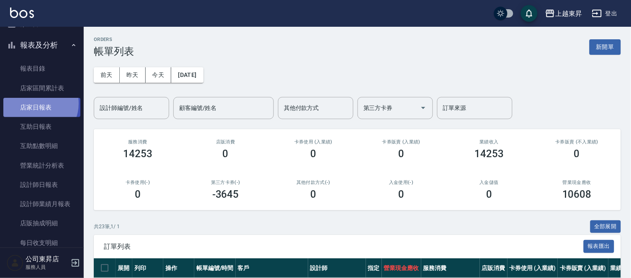
click at [36, 103] on link "店家日報表" at bounding box center [41, 107] width 77 height 19
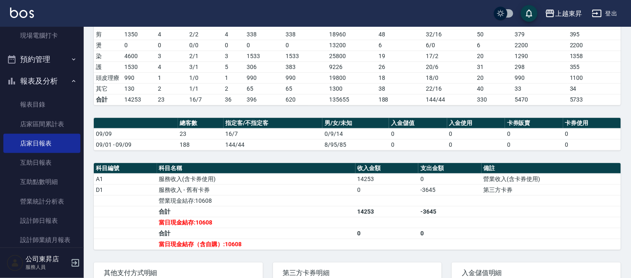
scroll to position [42, 0]
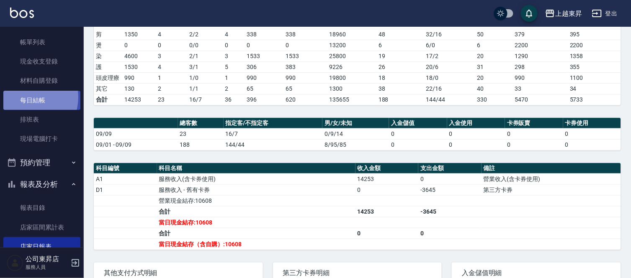
click at [24, 97] on link "每日結帳" at bounding box center [41, 100] width 77 height 19
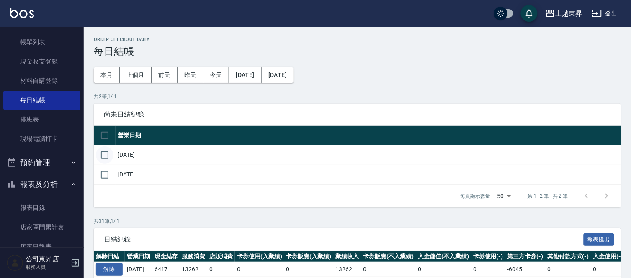
click at [107, 153] on input "checkbox" at bounding box center [105, 155] width 18 height 18
checkbox input "true"
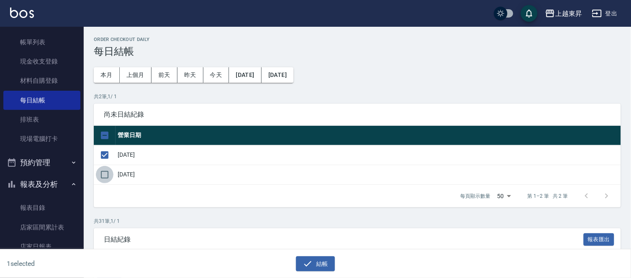
click at [104, 175] on input "checkbox" at bounding box center [105, 175] width 18 height 18
checkbox input "true"
click at [326, 261] on button "結帳" at bounding box center [315, 264] width 39 height 15
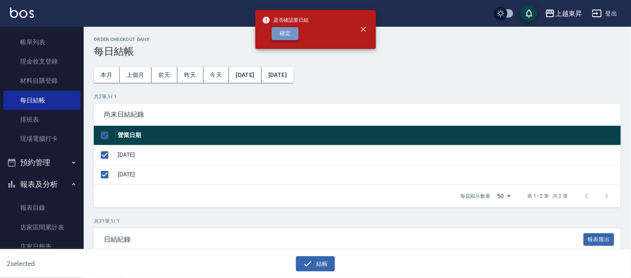
click at [279, 28] on button "確定" at bounding box center [285, 33] width 27 height 13
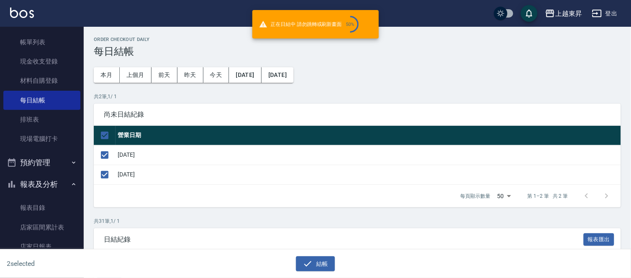
checkbox input "false"
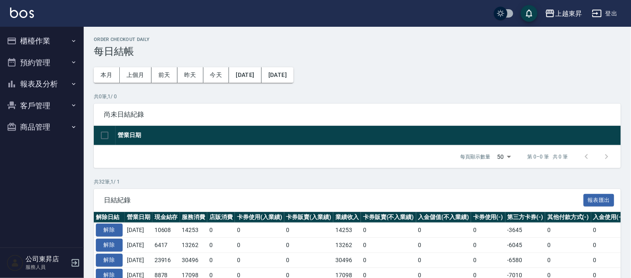
click at [23, 78] on button "報表及分析" at bounding box center [41, 84] width 77 height 22
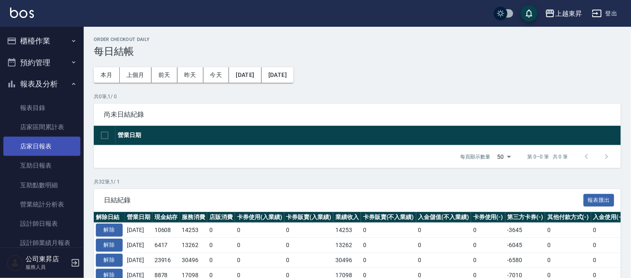
click at [31, 144] on link "店家日報表" at bounding box center [41, 146] width 77 height 19
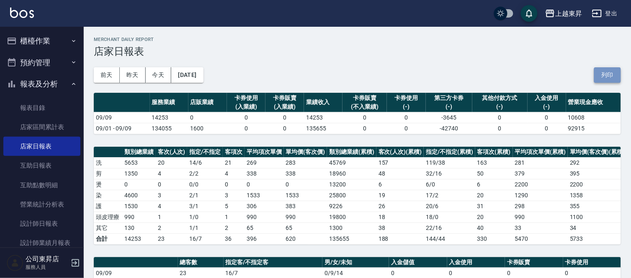
click at [613, 75] on button "列印" at bounding box center [607, 74] width 27 height 15
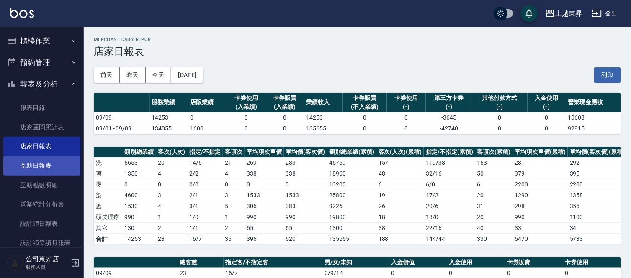
click at [35, 160] on link "互助日報表" at bounding box center [41, 165] width 77 height 19
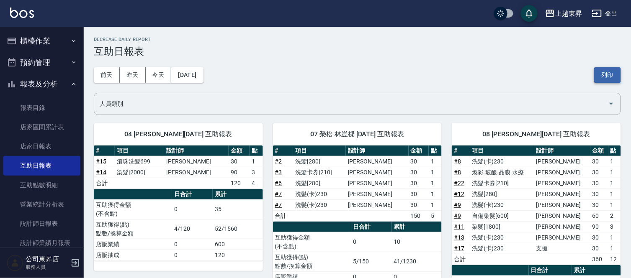
click at [605, 74] on button "列印" at bounding box center [607, 74] width 27 height 15
click at [13, 223] on link "設計師日報表" at bounding box center [41, 223] width 77 height 19
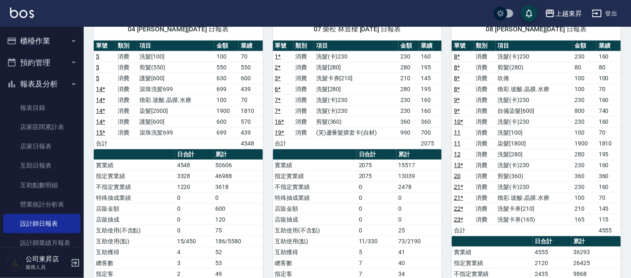
scroll to position [46, 0]
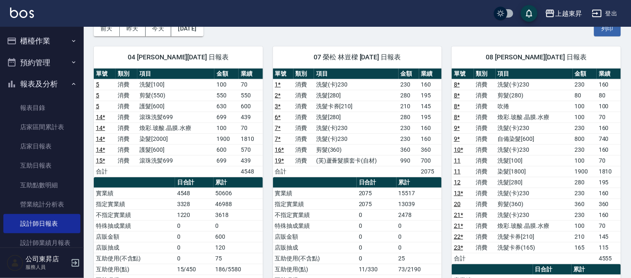
drag, startPoint x: 613, startPoint y: 30, endPoint x: 485, endPoint y: 245, distance: 250.7
click at [613, 30] on button "列印" at bounding box center [607, 28] width 27 height 15
